Goal: Transaction & Acquisition: Subscribe to service/newsletter

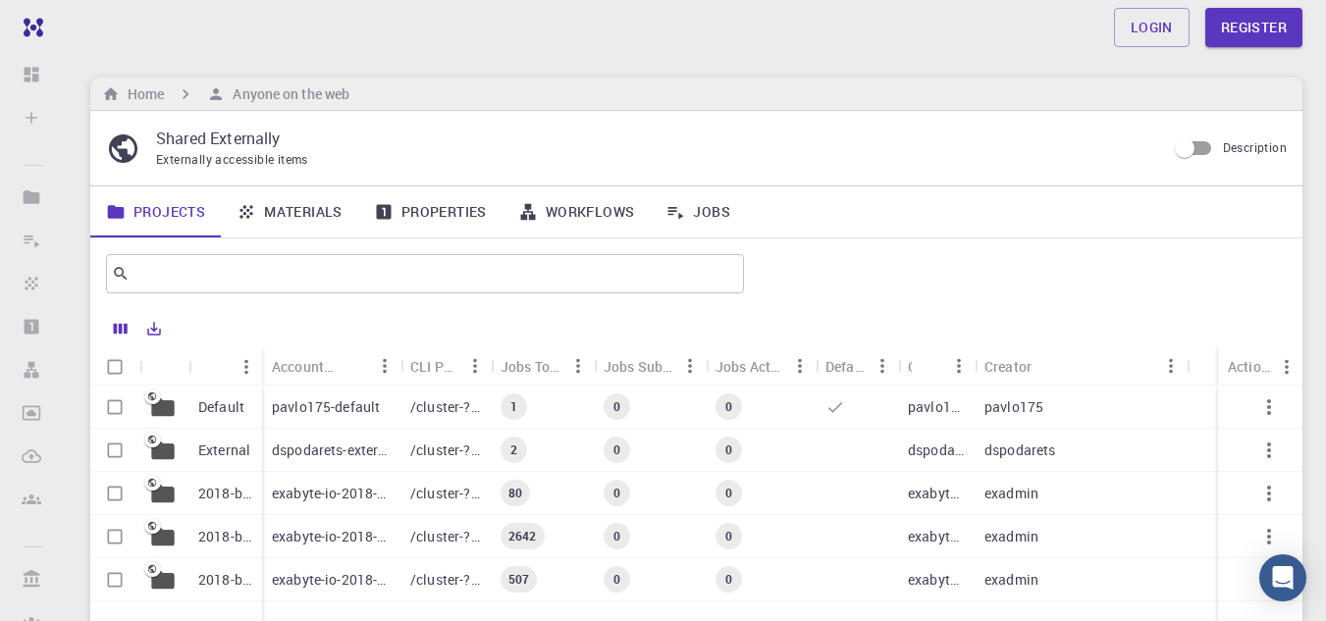
drag, startPoint x: 477, startPoint y: 210, endPoint x: 544, endPoint y: 212, distance: 66.8
click at [477, 210] on link "Properties" at bounding box center [430, 211] width 144 height 51
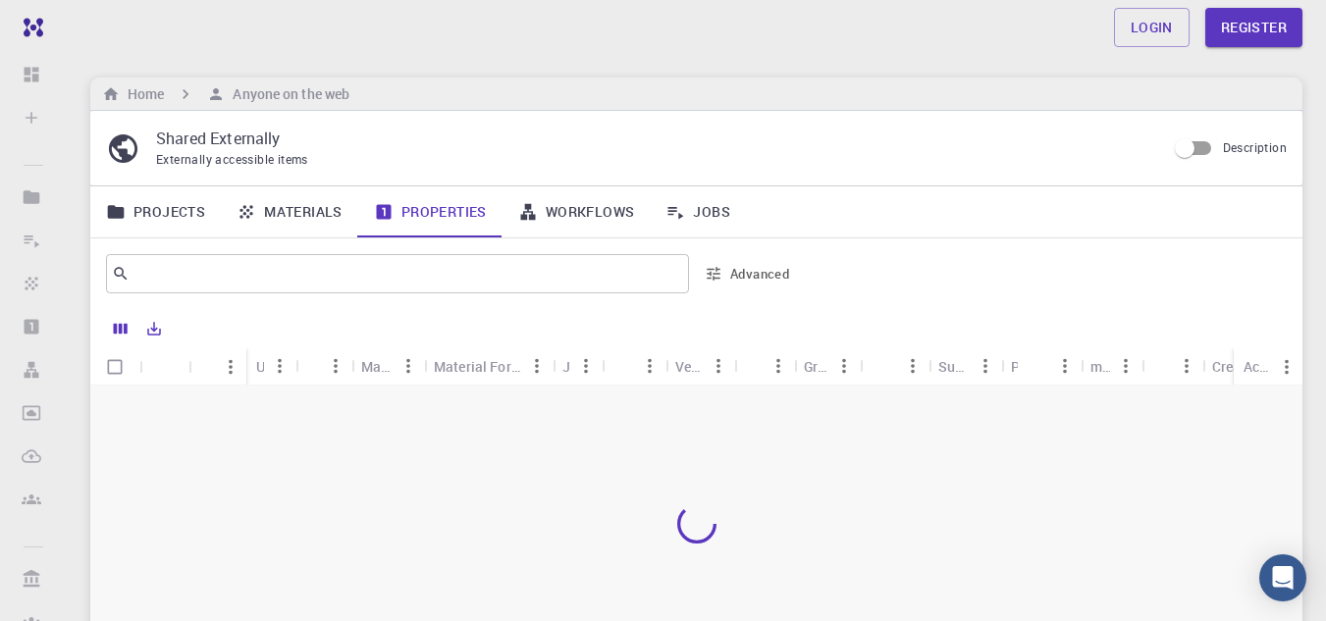
click at [560, 208] on link "Workflows" at bounding box center [576, 211] width 148 height 51
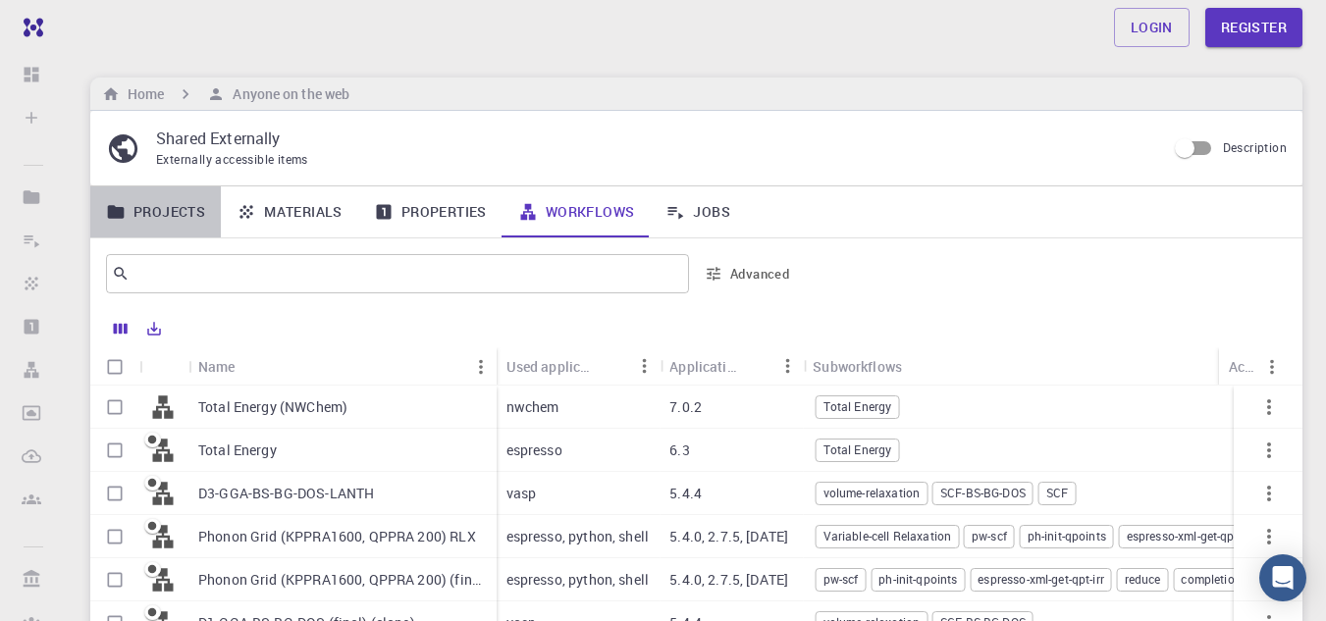
click at [177, 214] on link "Projects" at bounding box center [155, 211] width 131 height 51
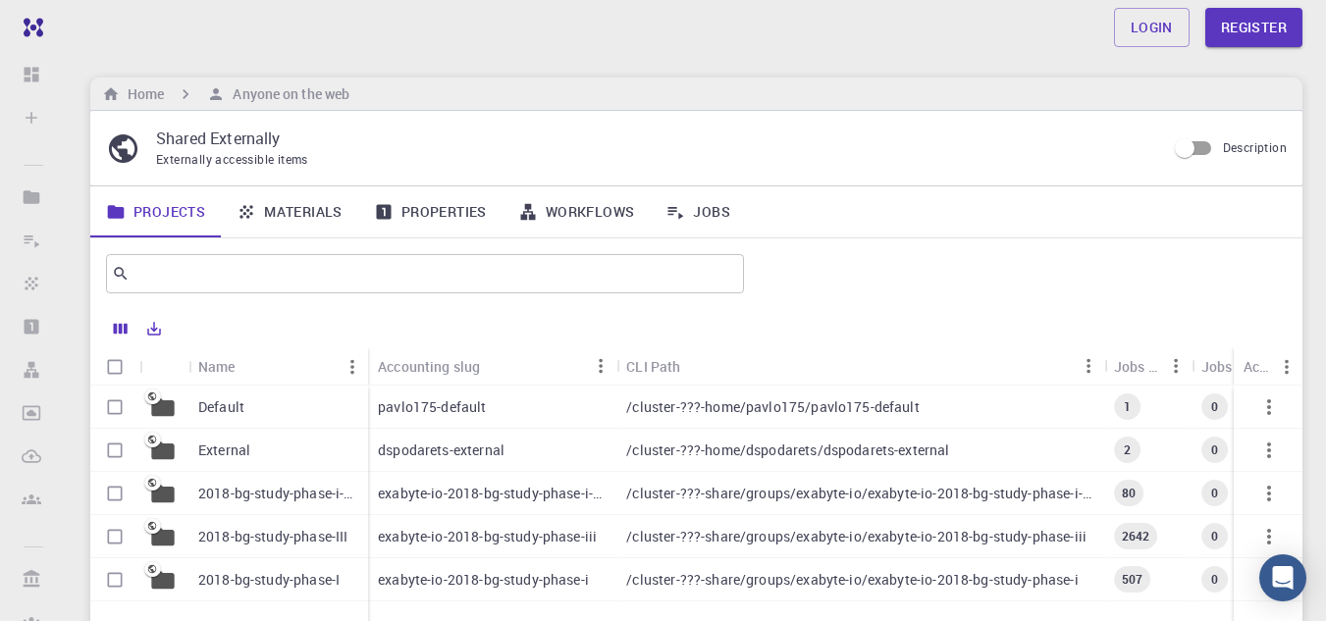
click at [177, 214] on link "Projects" at bounding box center [155, 211] width 131 height 51
click at [206, 278] on input "text" at bounding box center [418, 273] width 576 height 27
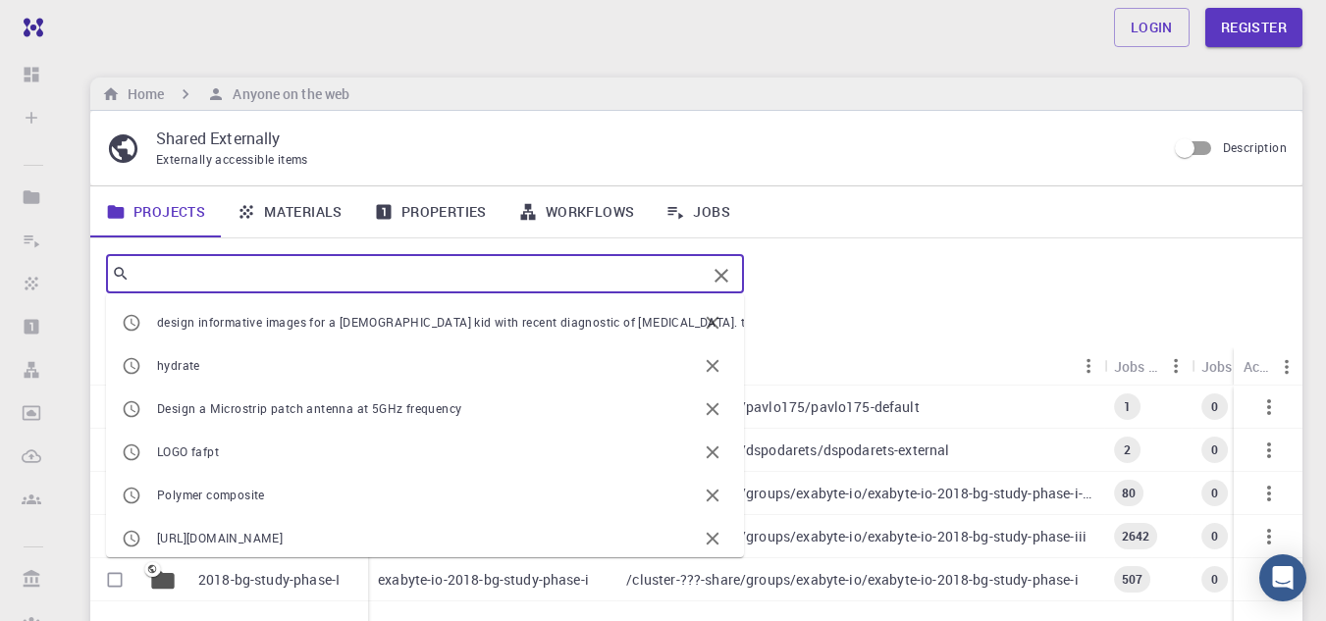
paste input "ould you also like similar charts for bone characteristics and MSM quality para…"
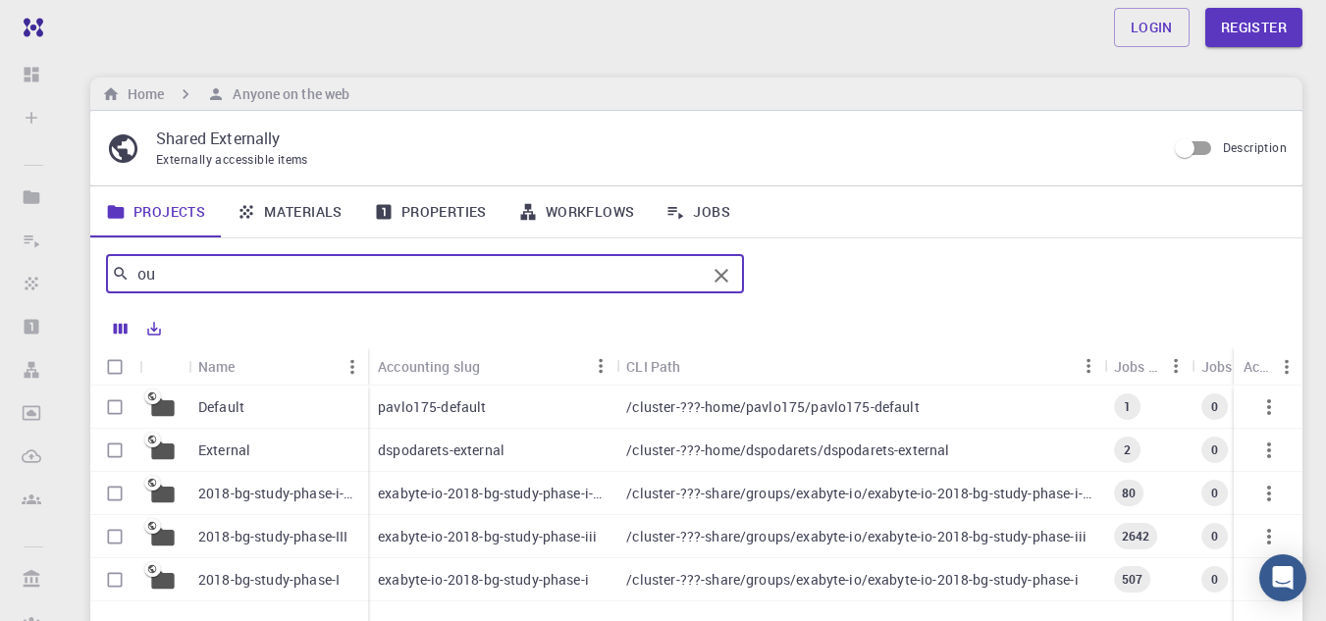
type input "o"
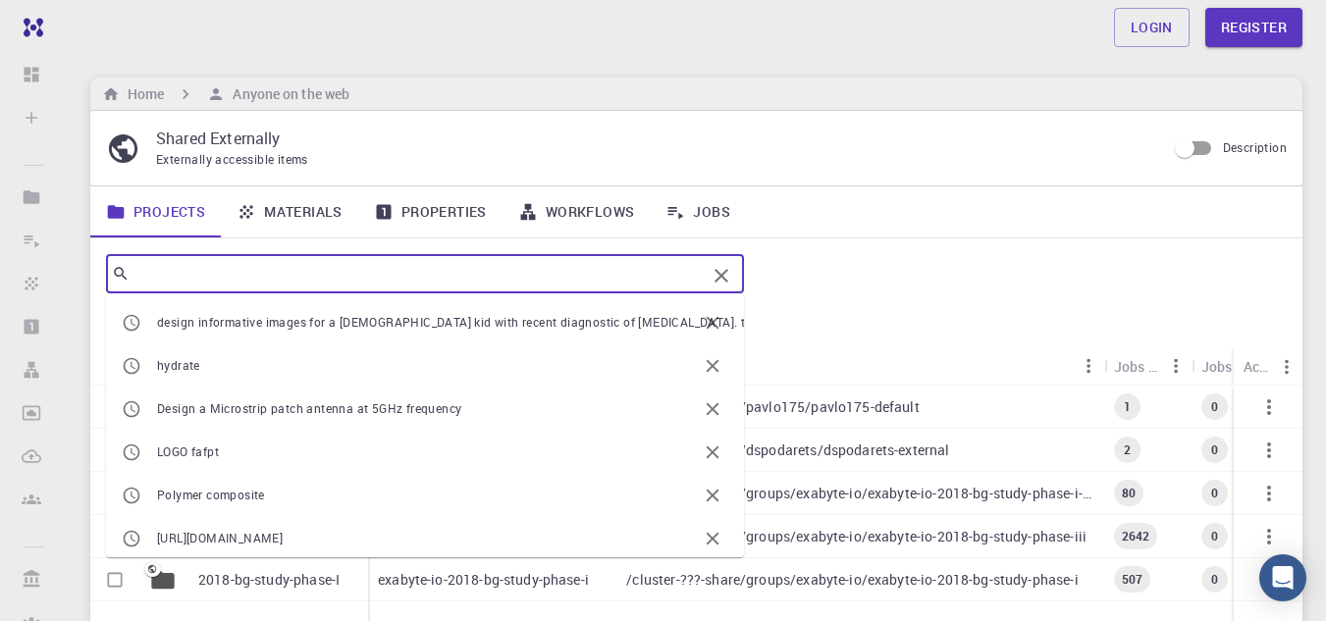
click at [371, 17] on div "Login Register" at bounding box center [696, 27] width 1259 height 39
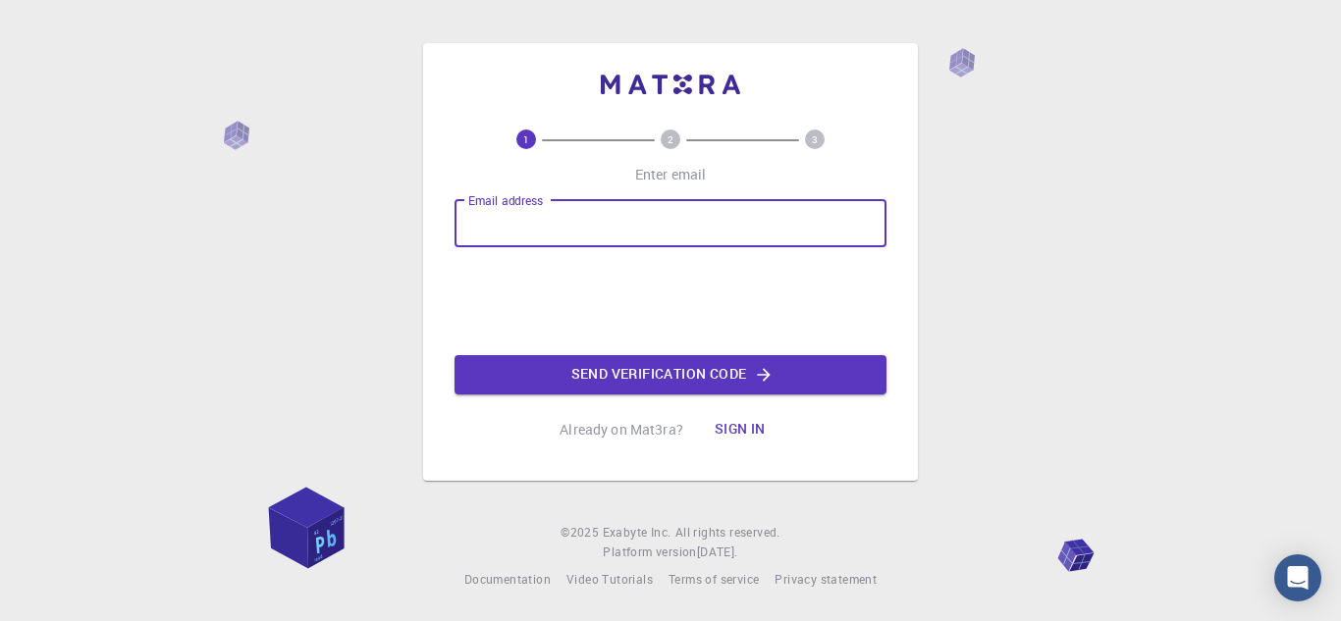
click at [815, 236] on input "Email address" at bounding box center [670, 223] width 432 height 47
type input "nadunmalis@mail.com"
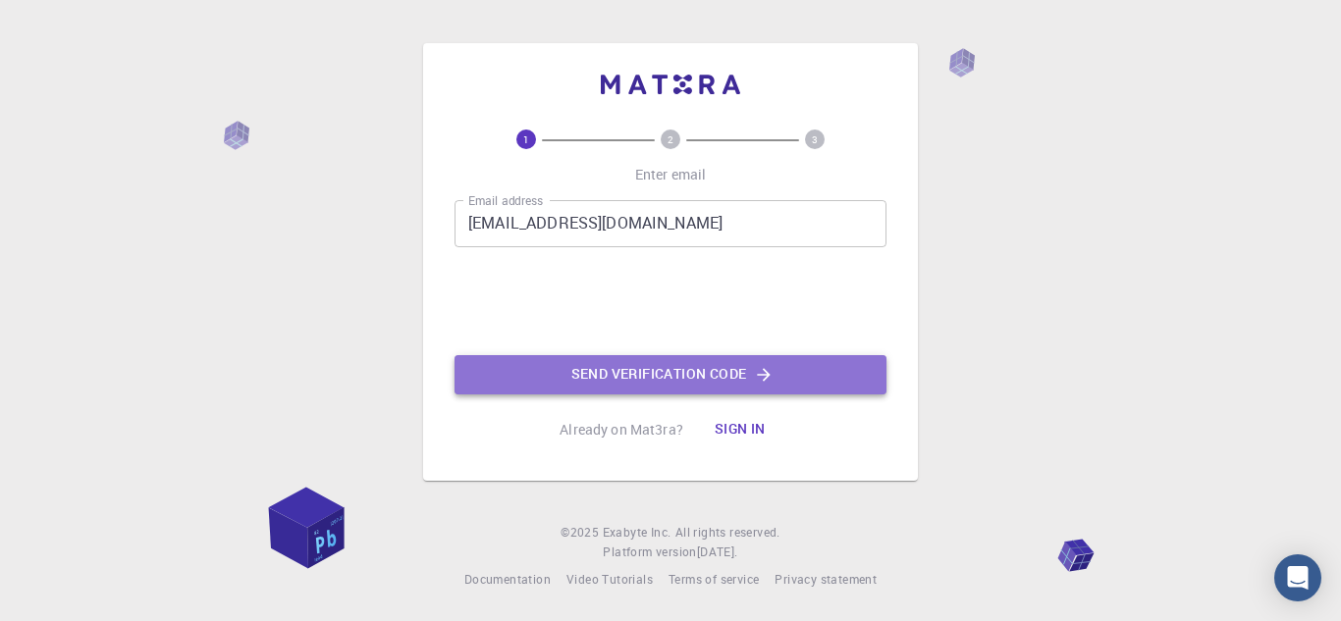
click at [711, 379] on button "Send verification code" at bounding box center [670, 374] width 432 height 39
